Goal: Task Accomplishment & Management: Use online tool/utility

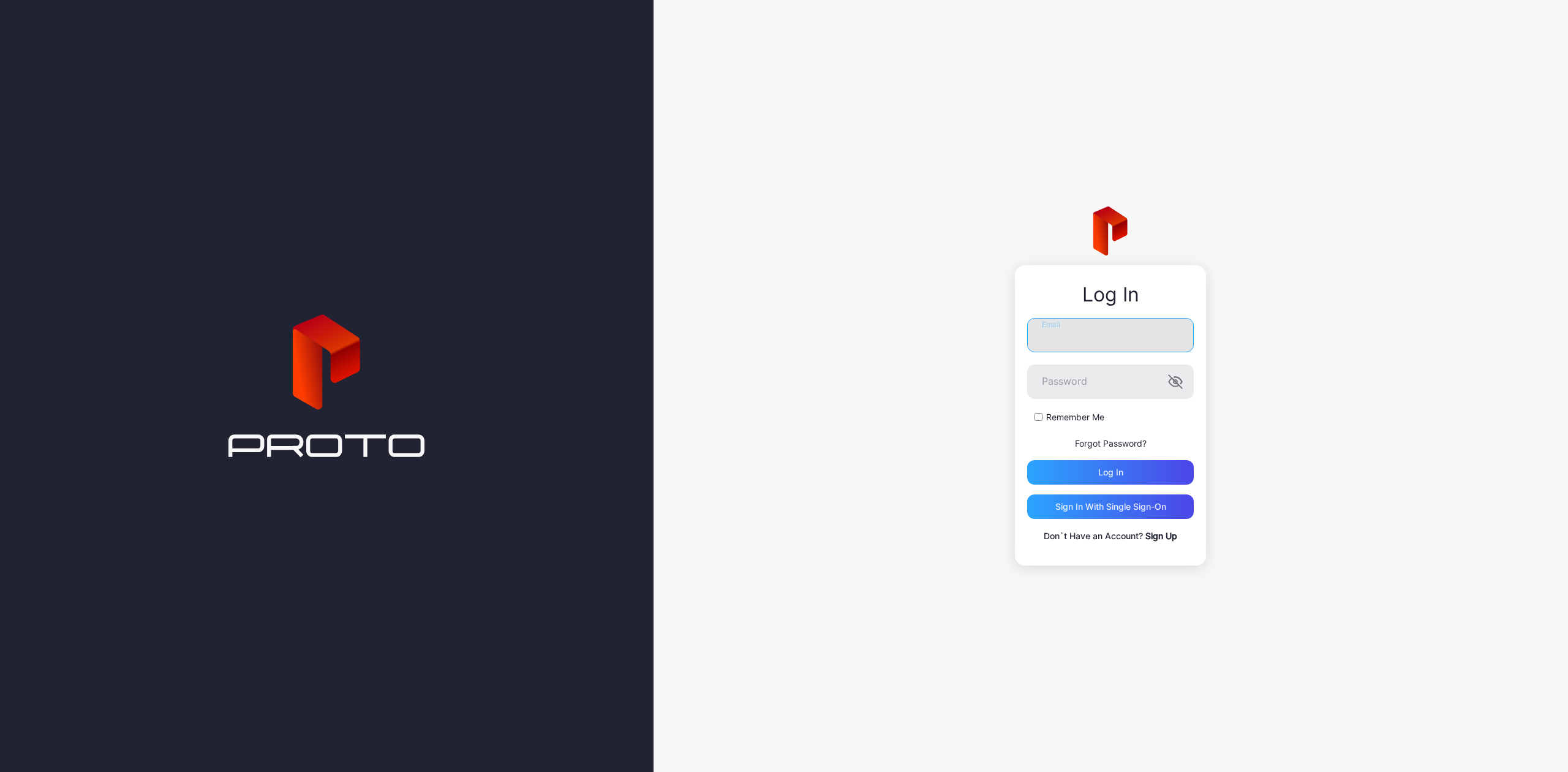
click at [1061, 350] on input "Email" at bounding box center [1110, 335] width 166 height 34
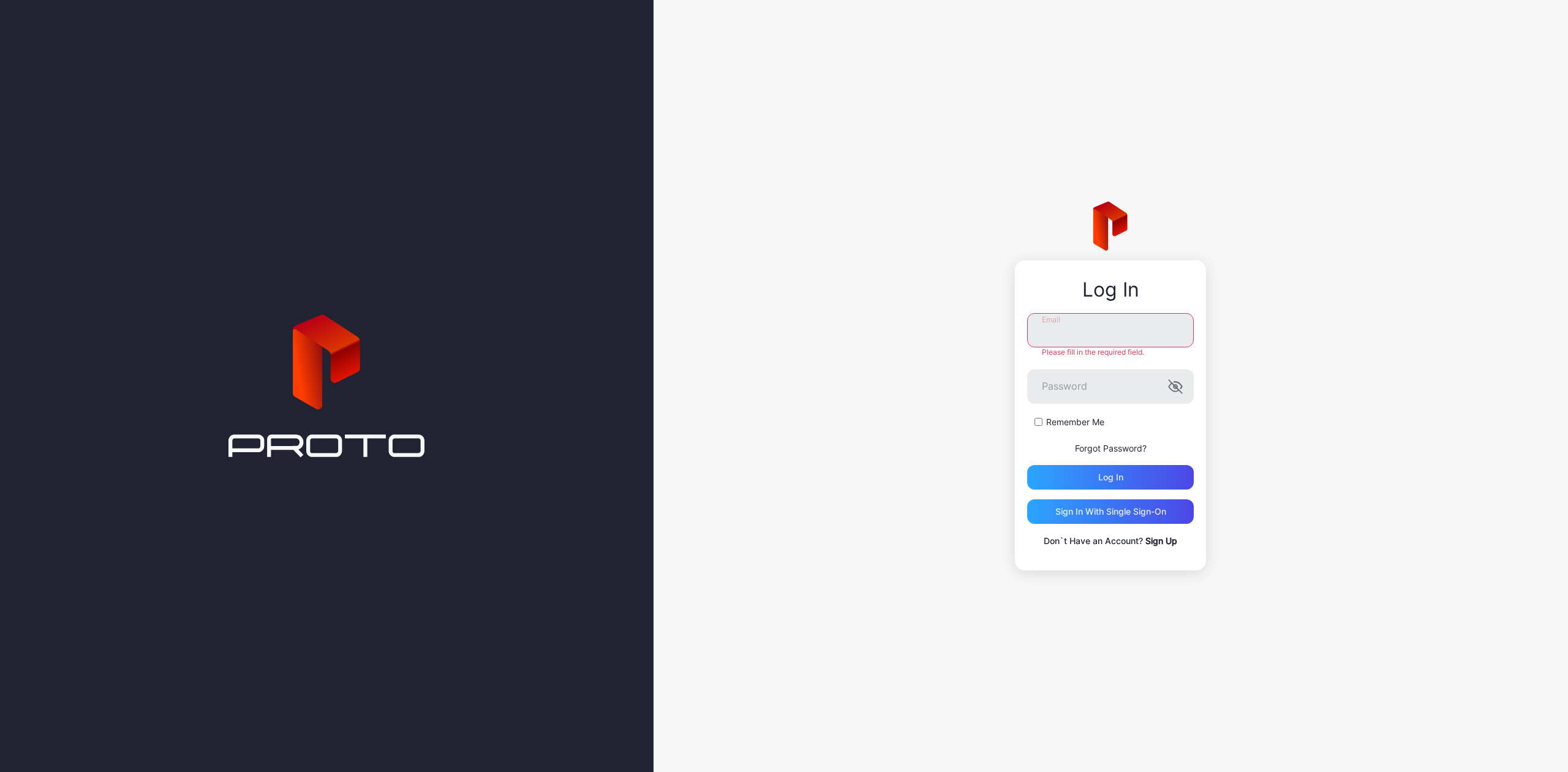
type input "**********"
click at [1108, 484] on div "Log in" at bounding box center [1110, 477] width 166 height 24
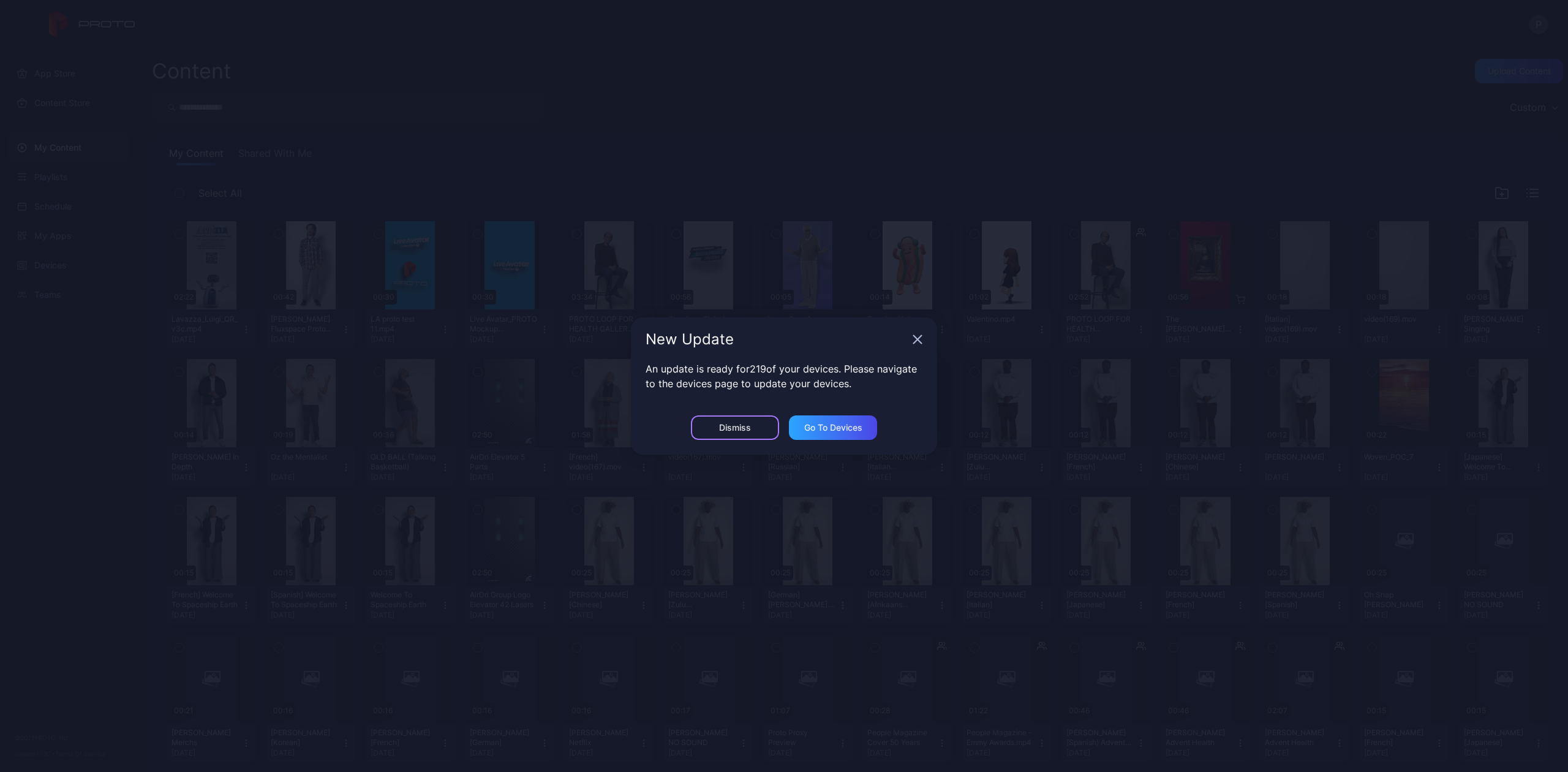
click at [702, 434] on div "Dismiss" at bounding box center [735, 427] width 88 height 24
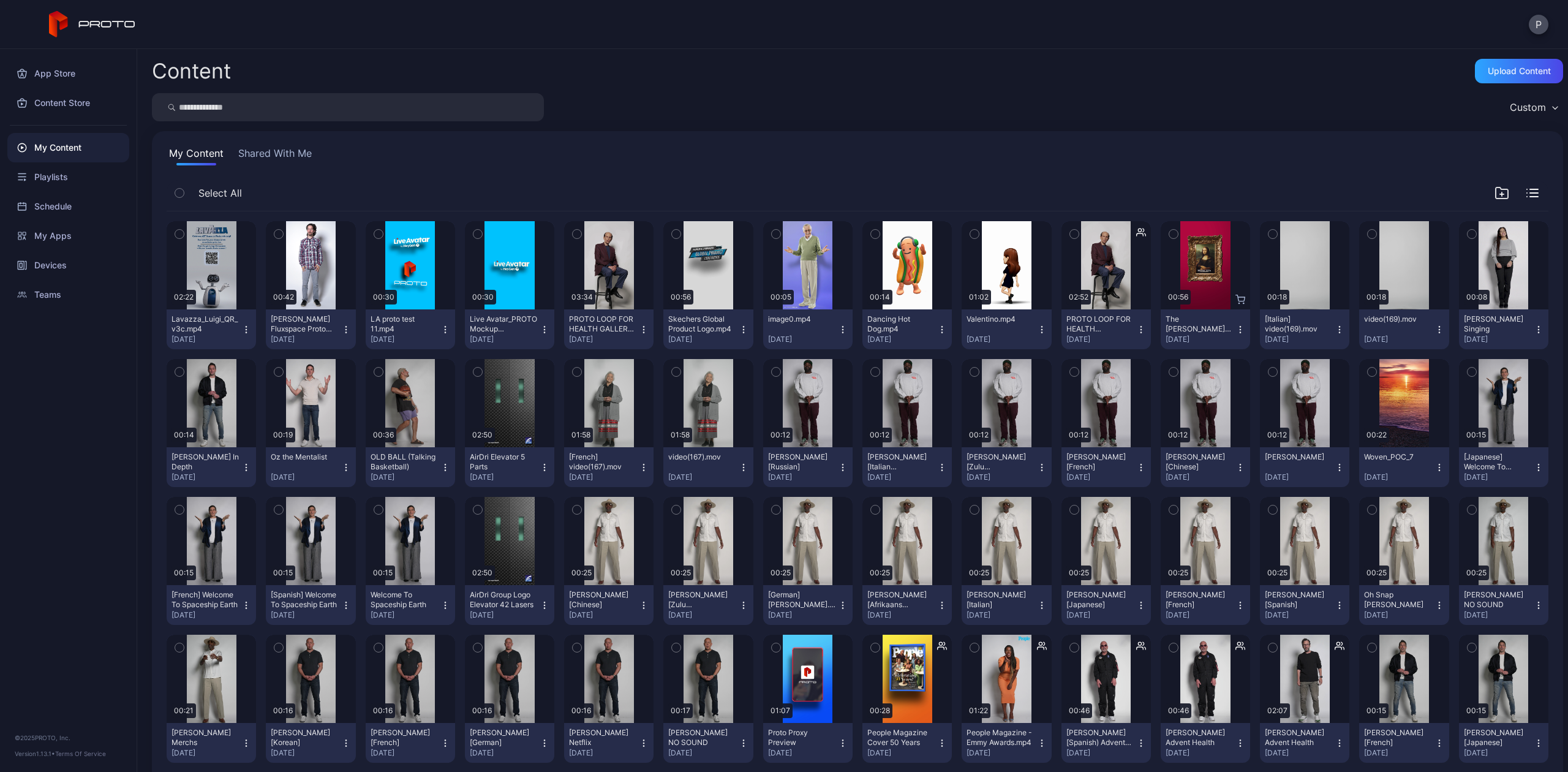
click at [243, 329] on icon "button" at bounding box center [246, 329] width 10 height 10
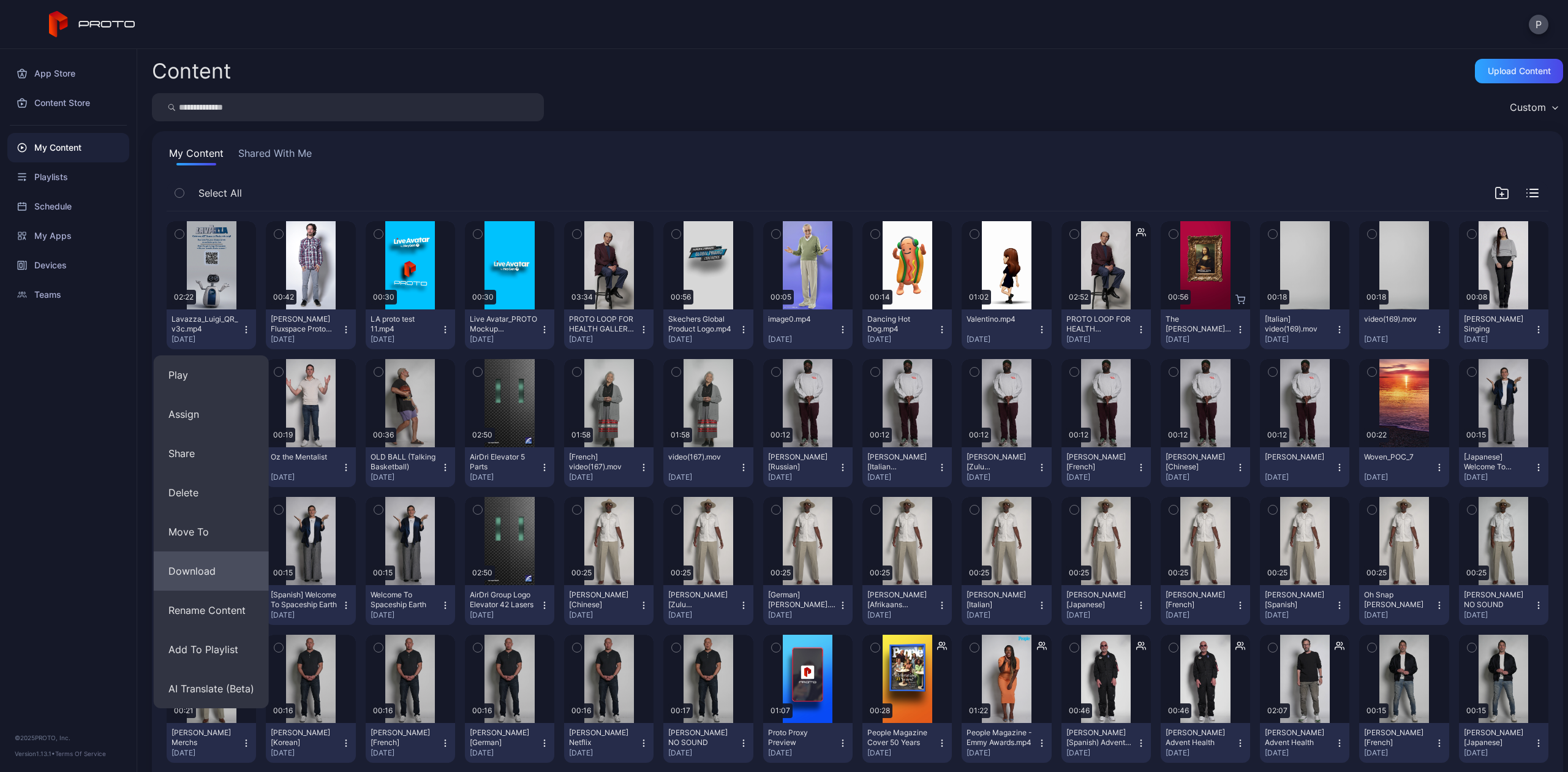
click at [198, 576] on button "Download" at bounding box center [211, 571] width 115 height 40
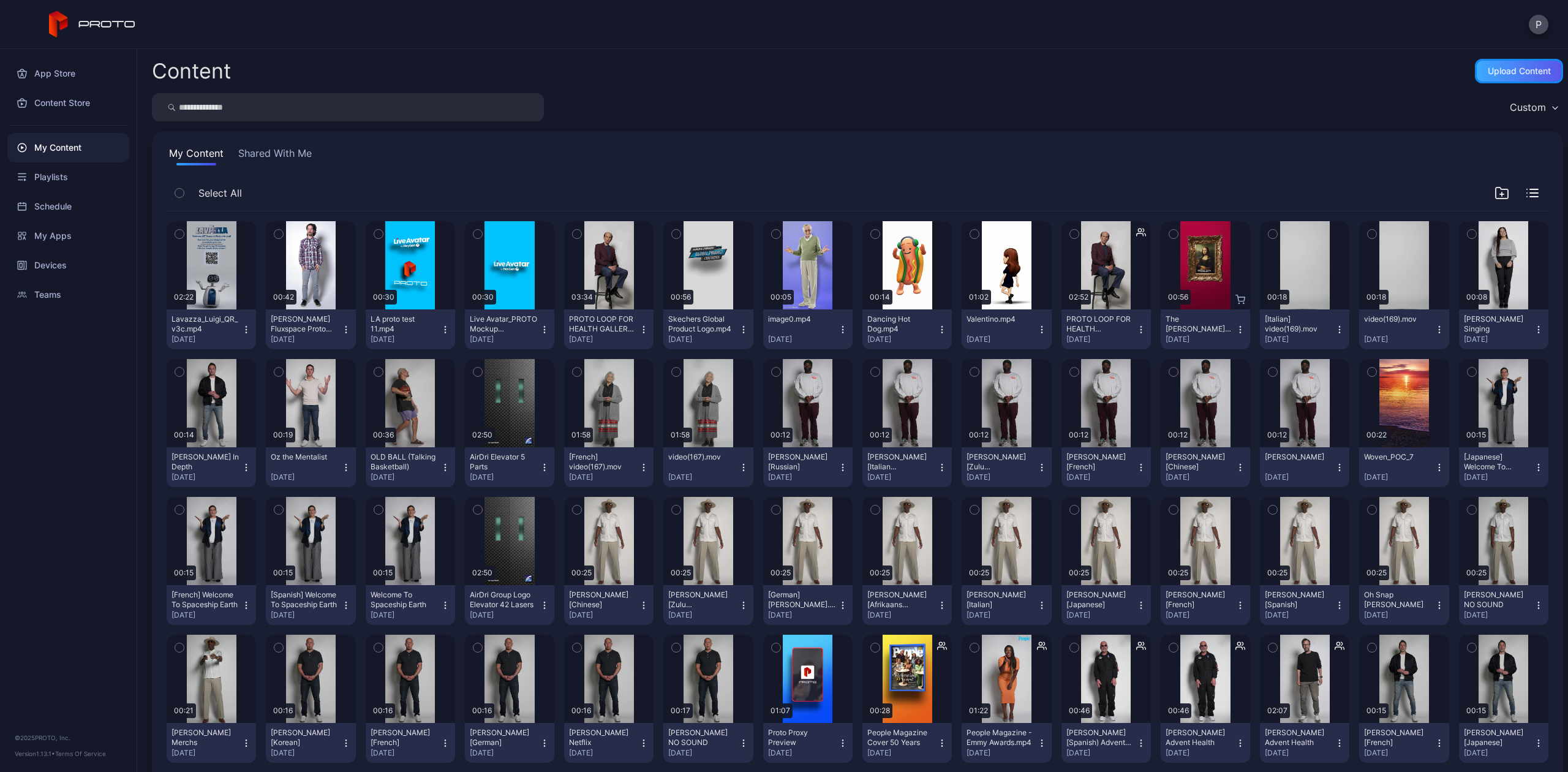
click at [1490, 66] on div "Upload Content" at bounding box center [1519, 71] width 63 height 10
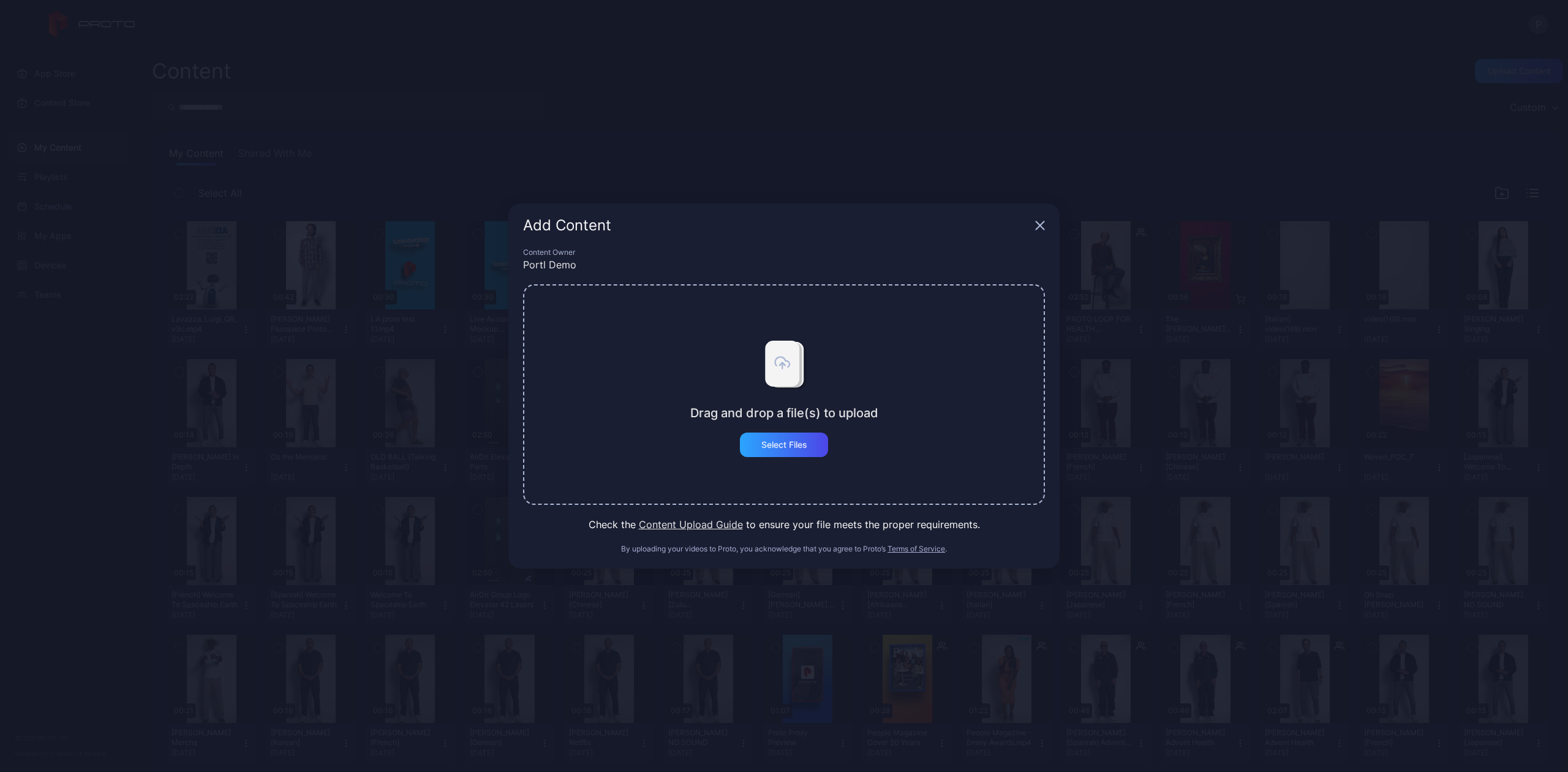
click at [681, 522] on button "Content Upload Guide" at bounding box center [691, 524] width 104 height 15
click at [1034, 225] on div "Add Content" at bounding box center [783, 225] width 551 height 44
